Goal: Transaction & Acquisition: Purchase product/service

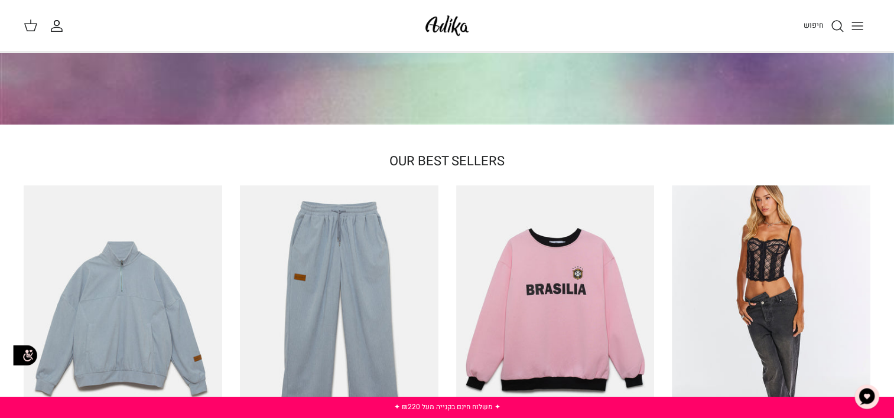
scroll to position [177, 0]
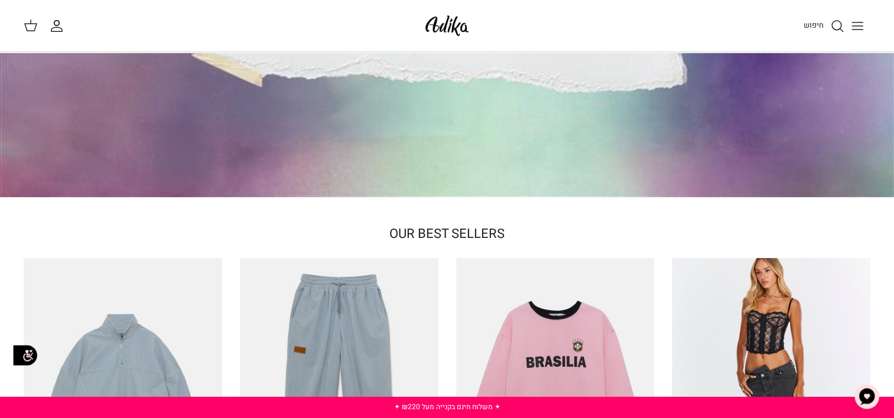
click at [845, 20] on button "Toggle menu" at bounding box center [857, 26] width 26 height 26
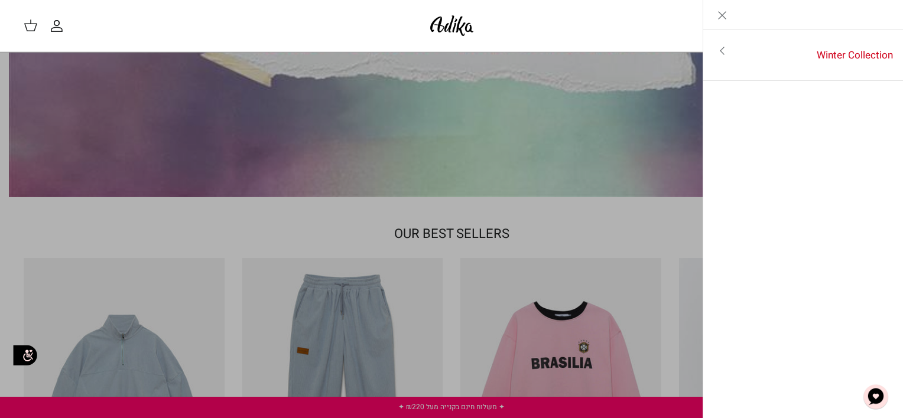
click at [719, 9] on icon "Close" at bounding box center [722, 15] width 14 height 14
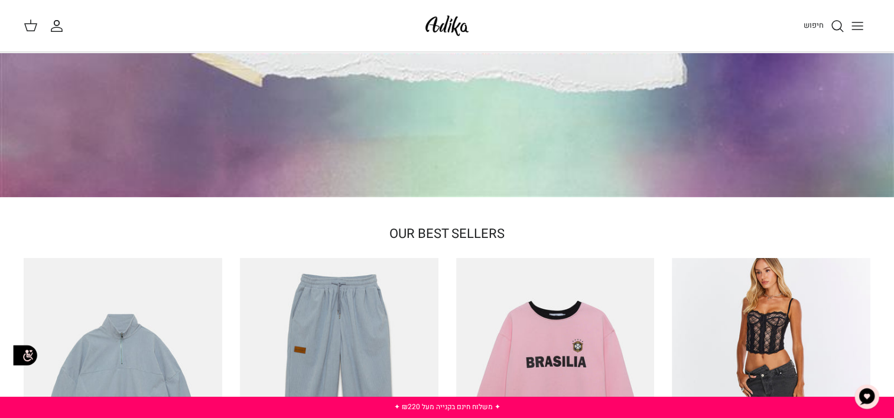
click at [855, 34] on button "Toggle menu" at bounding box center [857, 26] width 26 height 26
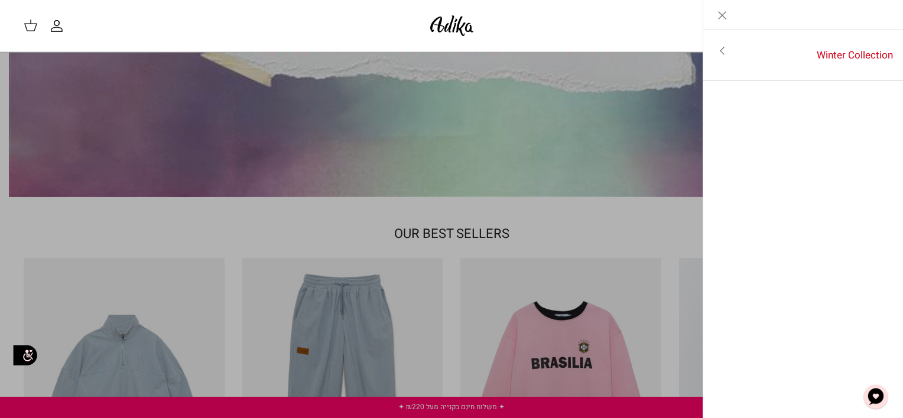
click at [584, 25] on div "חיפוש" at bounding box center [684, 26] width 391 height 26
click at [565, 30] on div "חיפוש" at bounding box center [684, 26] width 391 height 26
click at [725, 15] on icon "Close" at bounding box center [722, 15] width 14 height 14
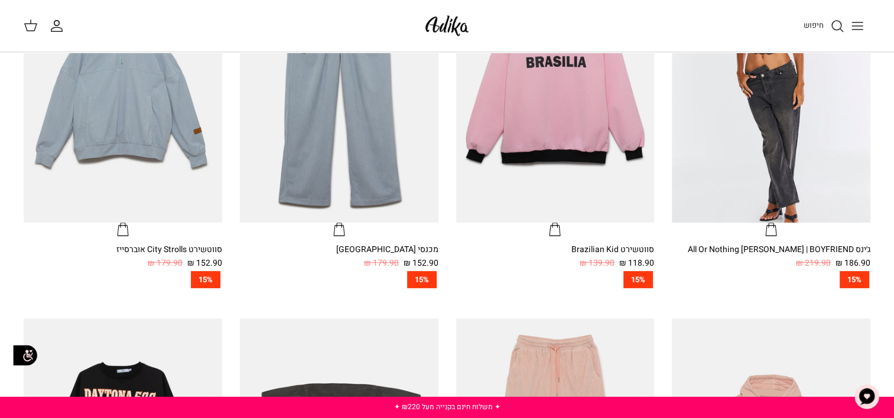
scroll to position [473, 0]
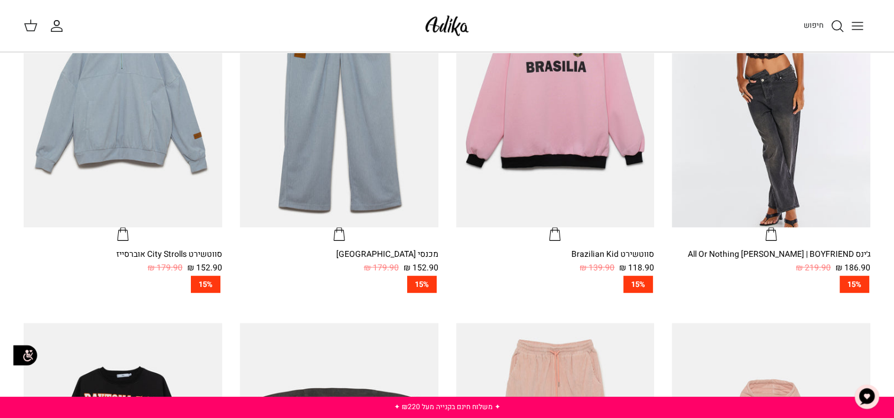
click at [457, 31] on img at bounding box center [447, 26] width 50 height 28
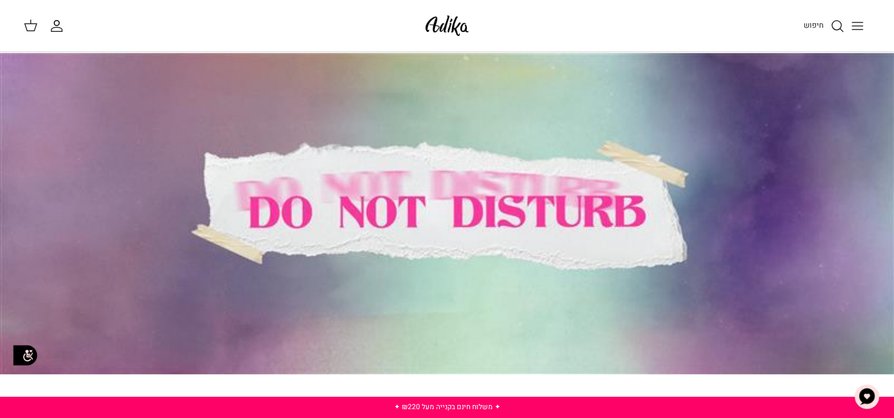
click at [820, 21] on span "חיפוש" at bounding box center [813, 24] width 20 height 11
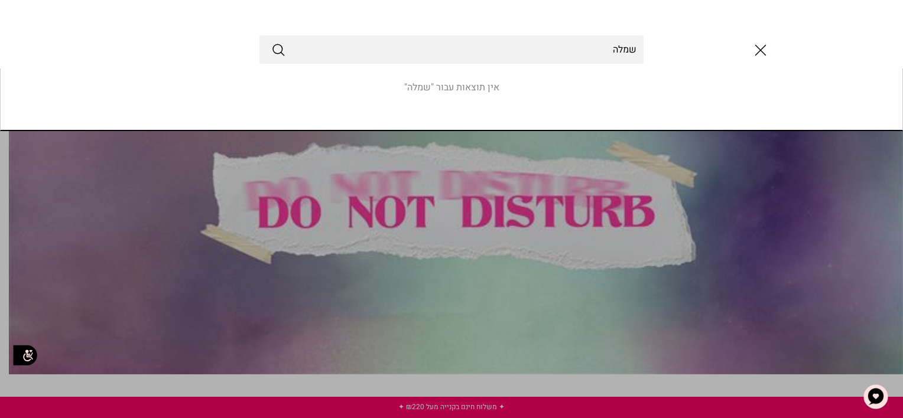
type input "שמלה"
click at [271, 42] on button "Submit" at bounding box center [278, 49] width 14 height 15
